Goal: Task Accomplishment & Management: Use online tool/utility

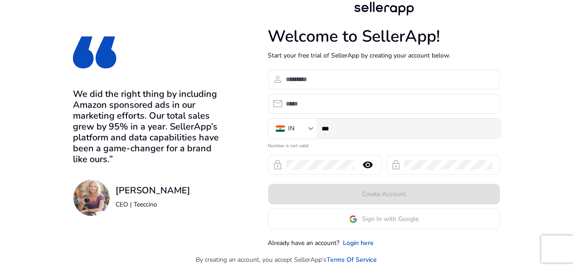
scroll to position [3, 0]
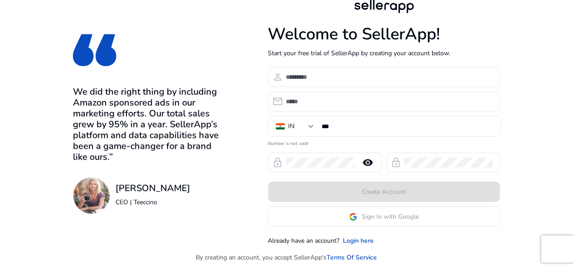
click at [393, 218] on span "Sign In with Google" at bounding box center [390, 217] width 57 height 10
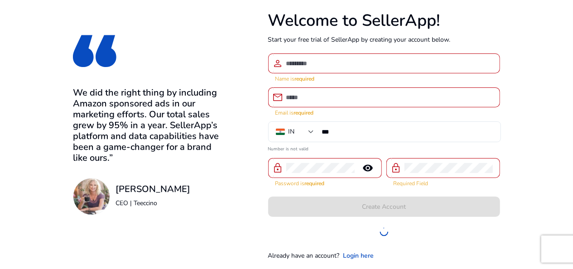
scroll to position [17, 0]
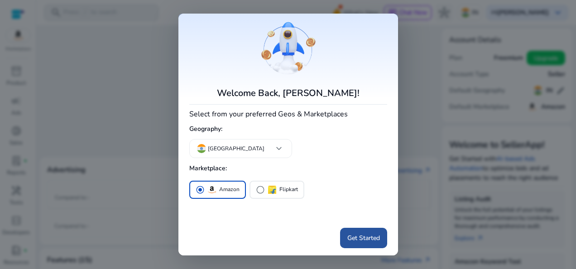
click at [370, 233] on span "Get Started" at bounding box center [363, 238] width 33 height 10
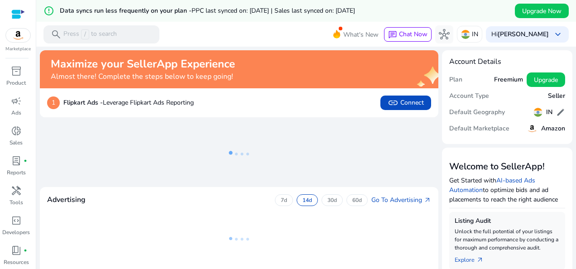
click at [238, 115] on div "1 Flipkart Ads - Leverage Flipkart Ads Reporting link Connect" at bounding box center [239, 102] width 398 height 29
